Goal: Find specific page/section: Find specific page/section

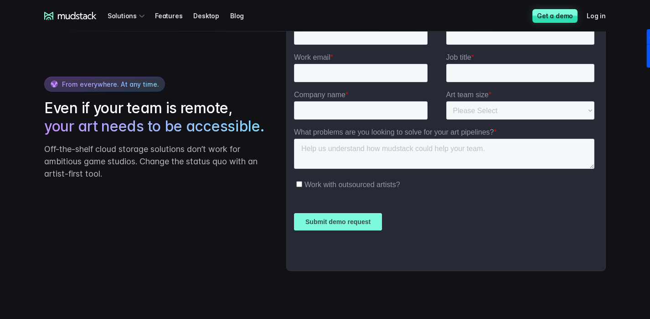
scroll to position [2350, 0]
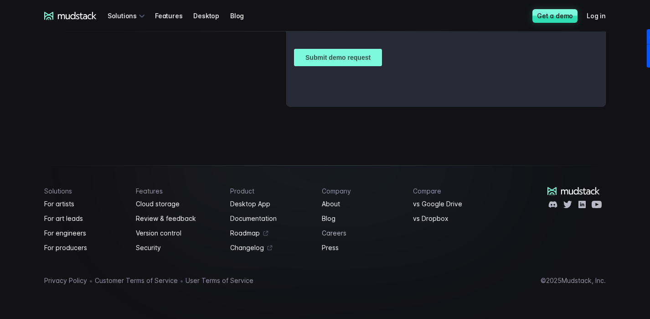
click at [333, 233] on link "Careers" at bounding box center [362, 233] width 81 height 11
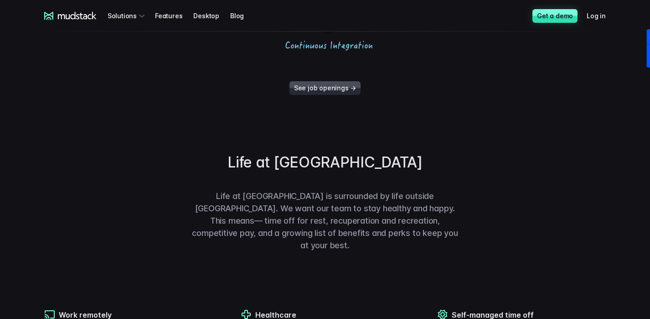
click at [317, 90] on link "See job openings →" at bounding box center [325, 88] width 71 height 14
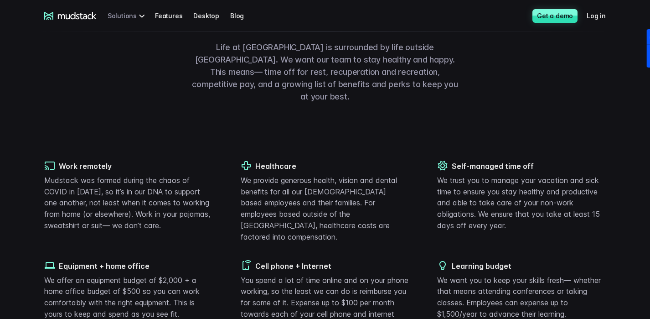
scroll to position [383, 0]
